Goal: Find specific page/section: Find specific page/section

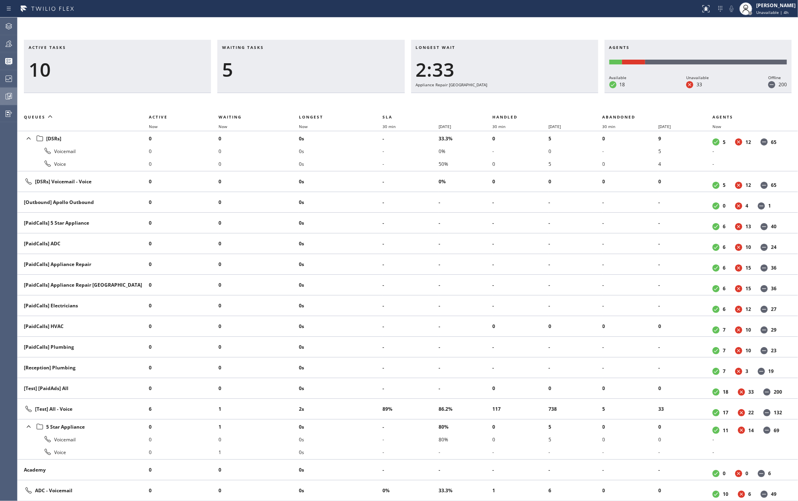
click at [10, 99] on icon at bounding box center [9, 96] width 10 height 10
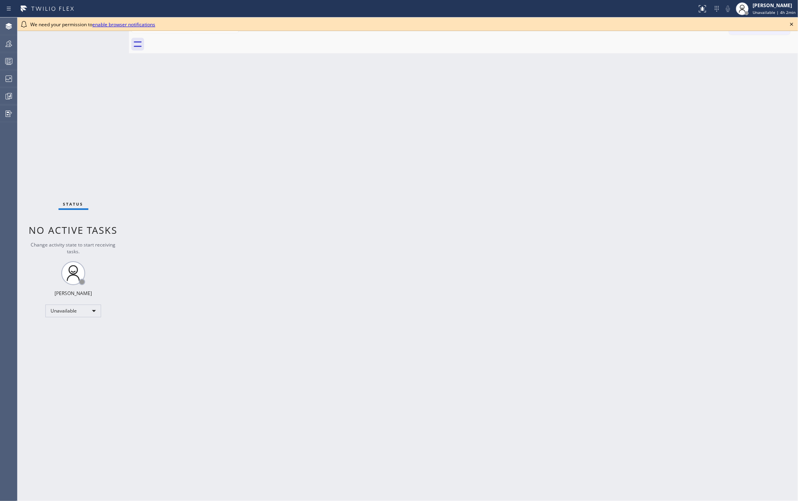
click at [789, 19] on icon at bounding box center [791, 24] width 10 height 10
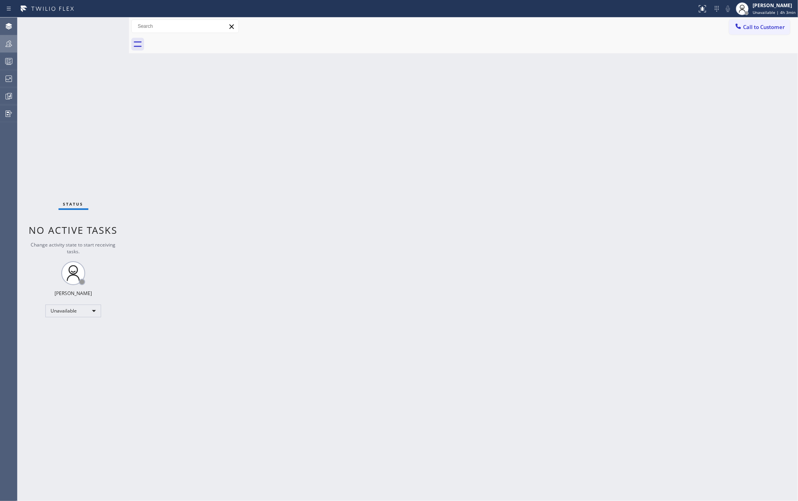
click at [10, 48] on icon at bounding box center [9, 44] width 10 height 10
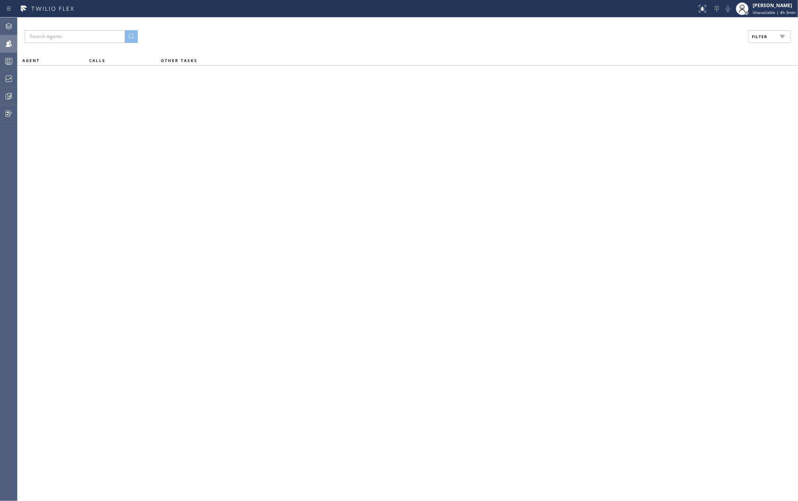
click at [758, 41] on button "Filter" at bounding box center [769, 36] width 43 height 13
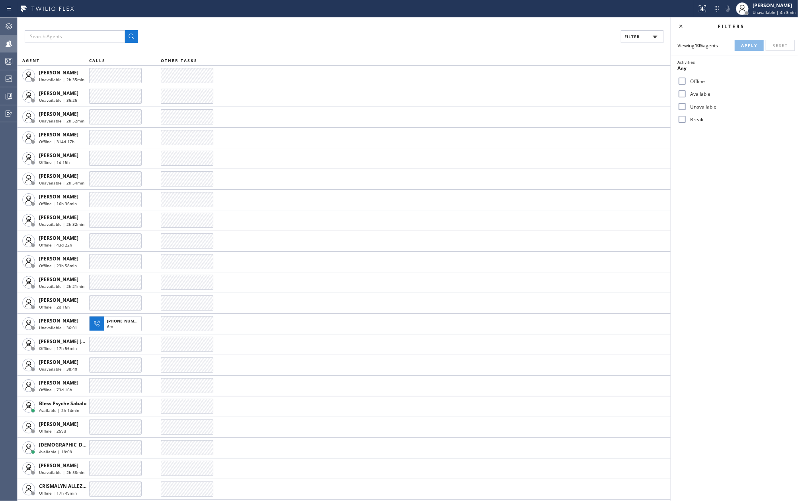
click at [686, 93] on input "Available" at bounding box center [682, 94] width 10 height 10
checkbox input "true"
click at [686, 118] on input "Break" at bounding box center [682, 120] width 10 height 10
checkbox input "true"
click at [749, 47] on span "Apply" at bounding box center [749, 46] width 16 height 6
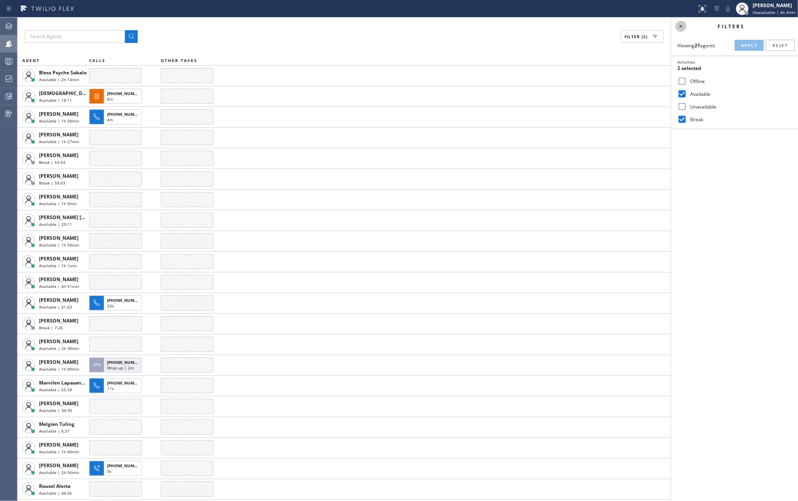
click at [680, 27] on icon at bounding box center [681, 26] width 10 height 10
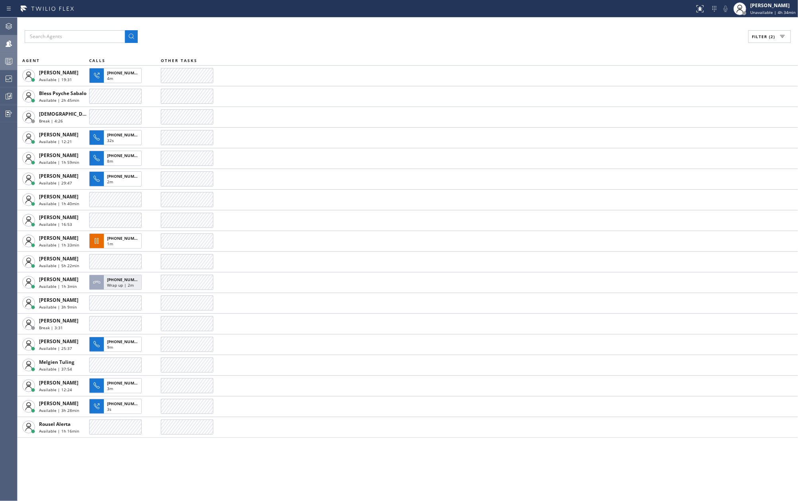
click at [6, 56] on icon at bounding box center [9, 61] width 10 height 10
